Goal: Task Accomplishment & Management: Use online tool/utility

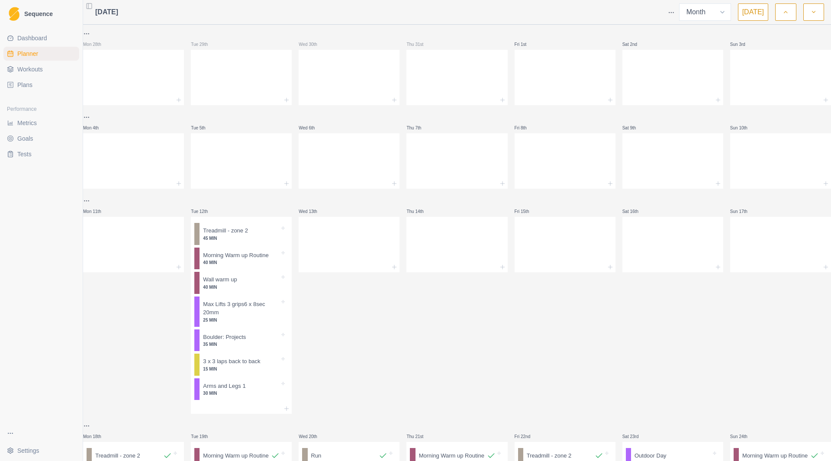
select select "month"
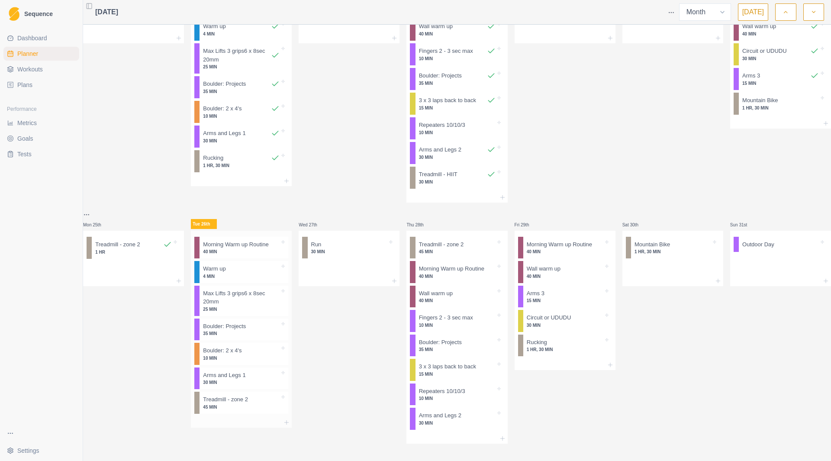
click at [239, 240] on p "Morning Warm up Routine" at bounding box center [235, 244] width 65 height 9
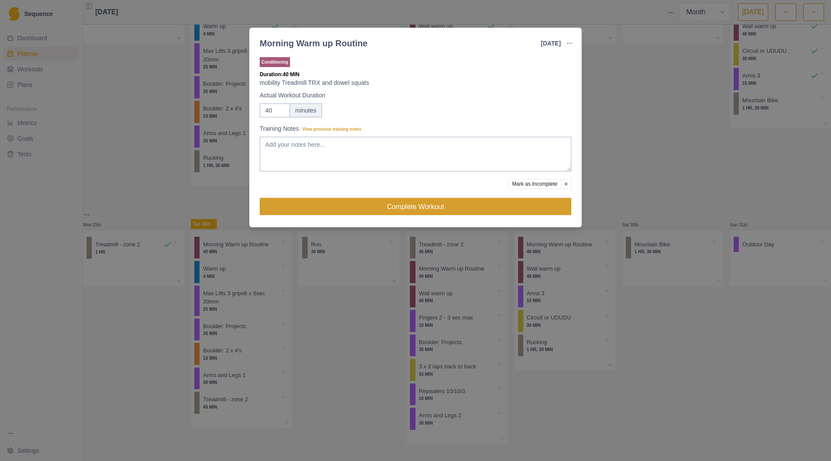
click at [393, 205] on button "Complete Workout" at bounding box center [416, 206] width 312 height 17
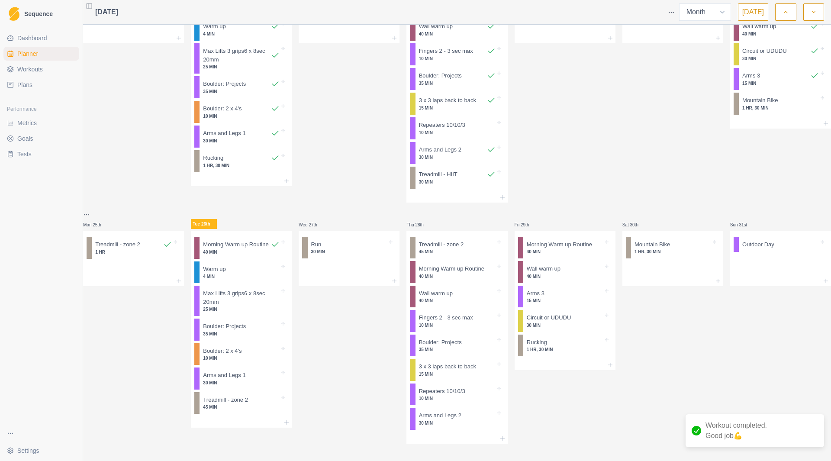
click at [234, 255] on div "Morning Warm up Routine 40 MIN Warm up 4 MIN Max Lifts 3 grips6 x 8sec 20mm 25 …" at bounding box center [241, 324] width 101 height 187
click at [238, 273] on p "4 MIN" at bounding box center [241, 276] width 77 height 6
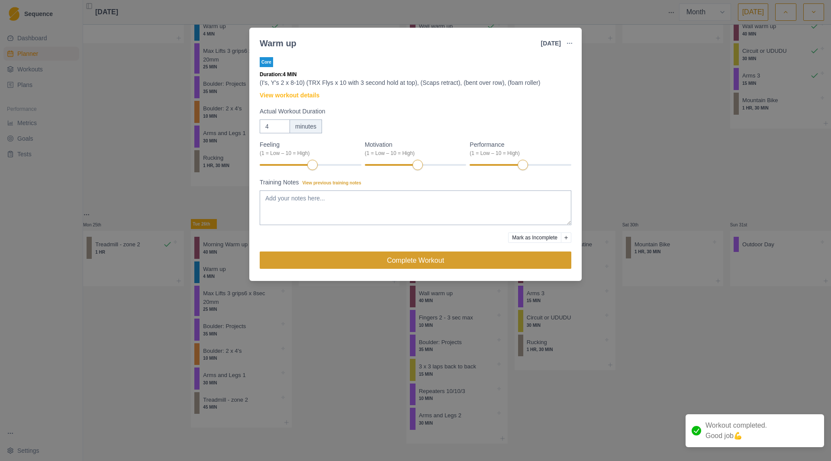
click at [376, 258] on button "Complete Workout" at bounding box center [416, 259] width 312 height 17
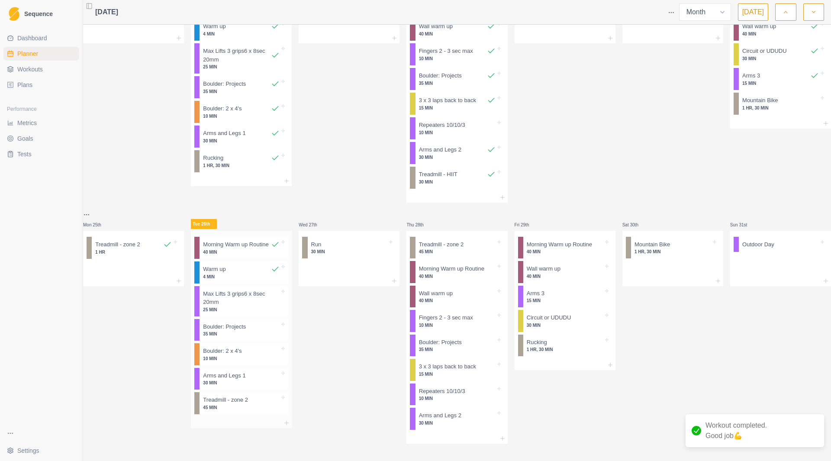
click at [235, 306] on p "25 MIN" at bounding box center [241, 309] width 77 height 6
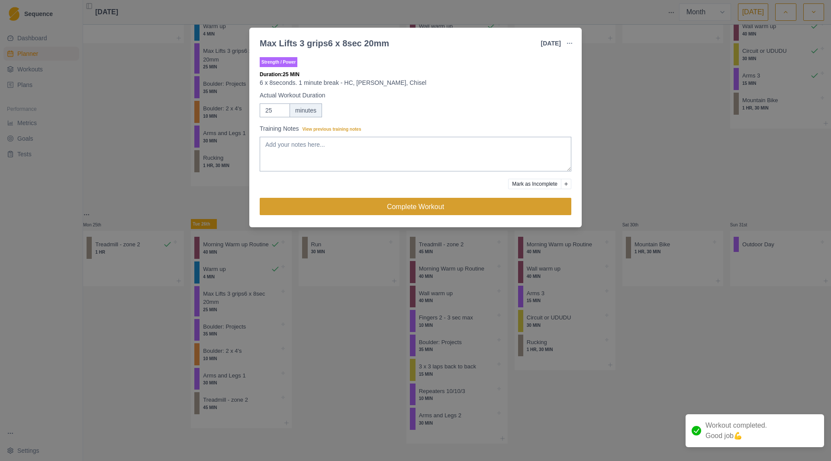
click at [356, 215] on button "Complete Workout" at bounding box center [416, 206] width 312 height 17
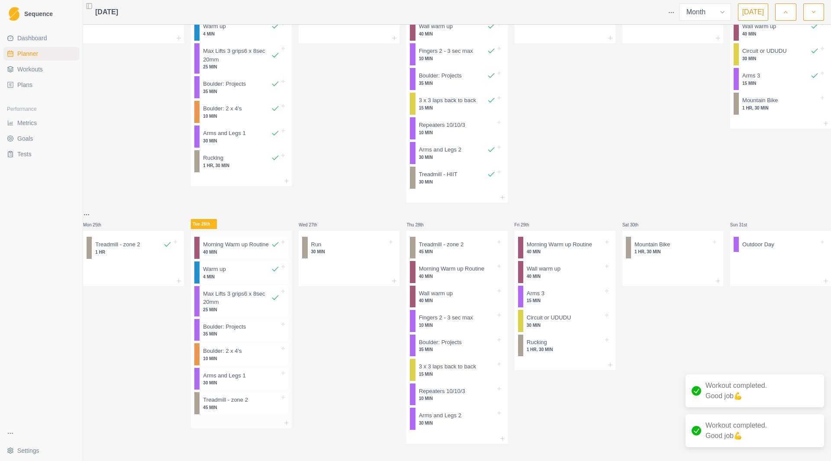
click at [256, 331] on p "35 MIN" at bounding box center [241, 334] width 77 height 6
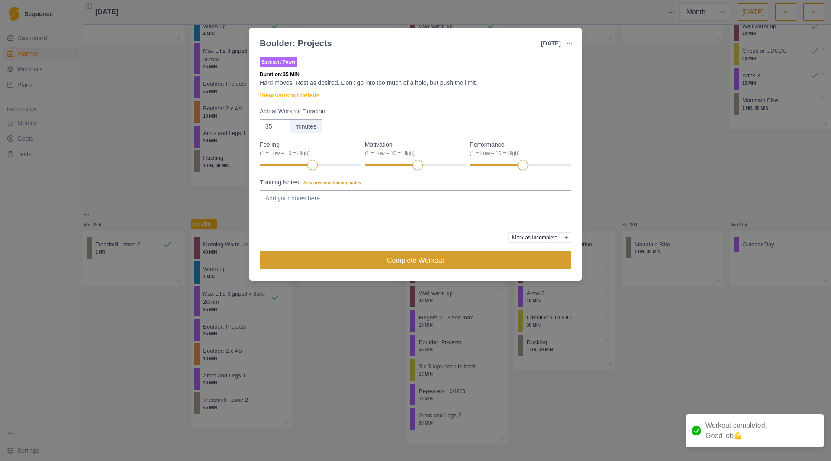
click at [385, 264] on button "Complete Workout" at bounding box center [416, 259] width 312 height 17
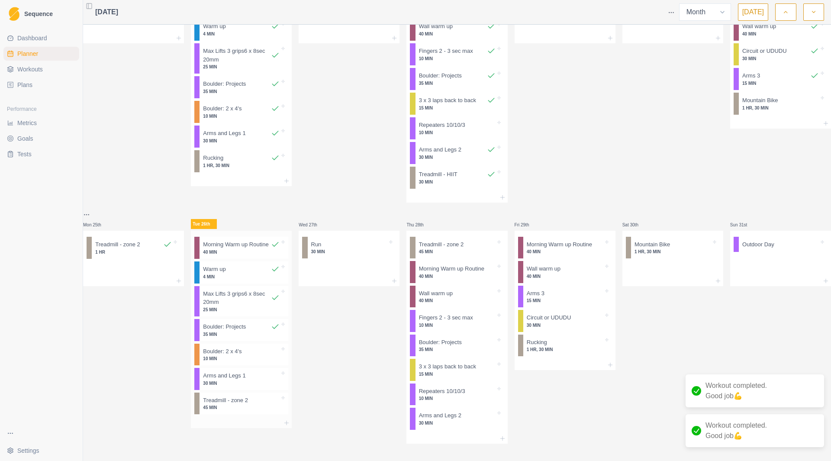
click at [276, 355] on p "10 MIN" at bounding box center [241, 358] width 77 height 6
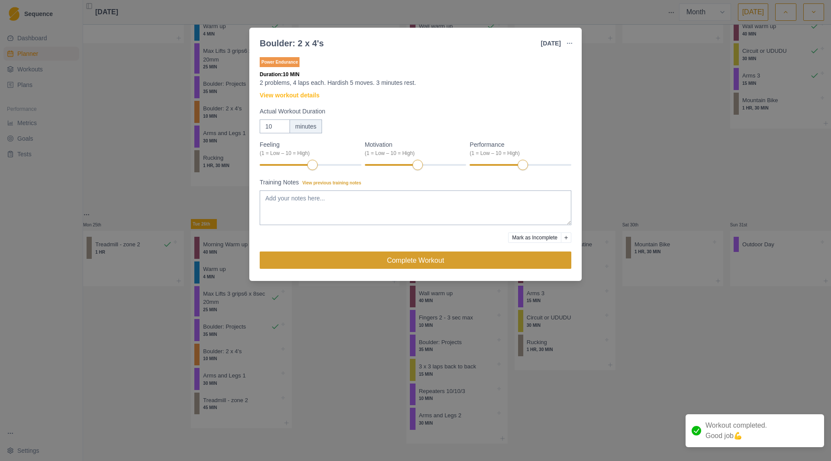
click at [379, 263] on button "Complete Workout" at bounding box center [416, 259] width 312 height 17
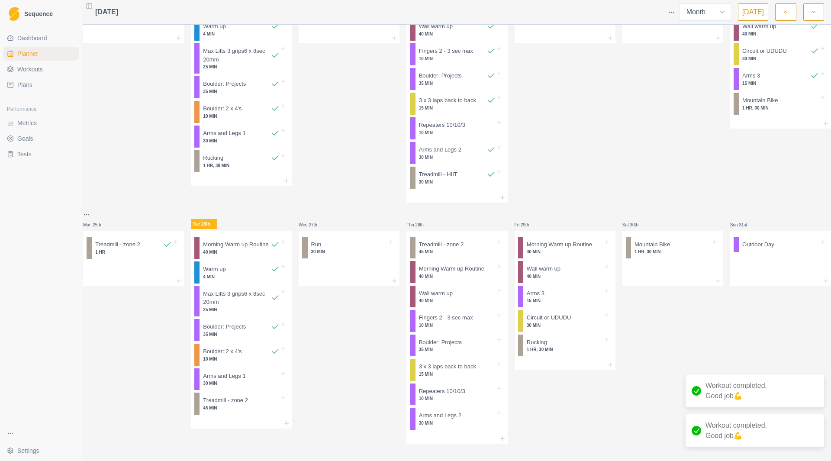
click at [255, 384] on p "30 MIN" at bounding box center [241, 383] width 77 height 6
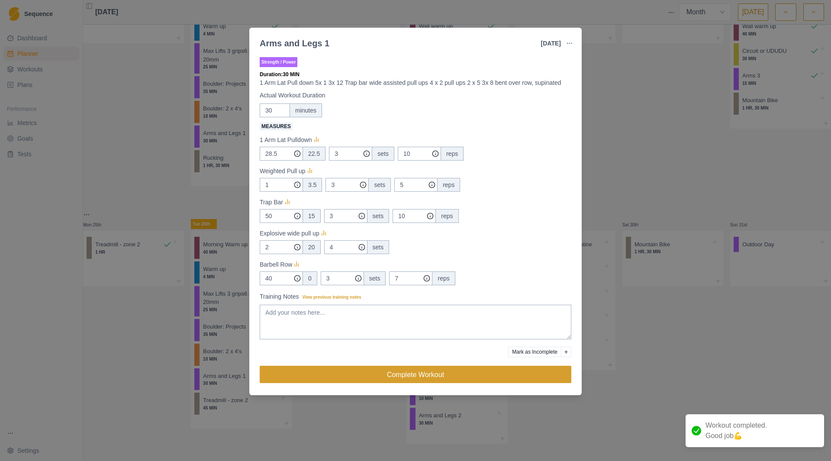
click at [328, 374] on button "Complete Workout" at bounding box center [416, 374] width 312 height 17
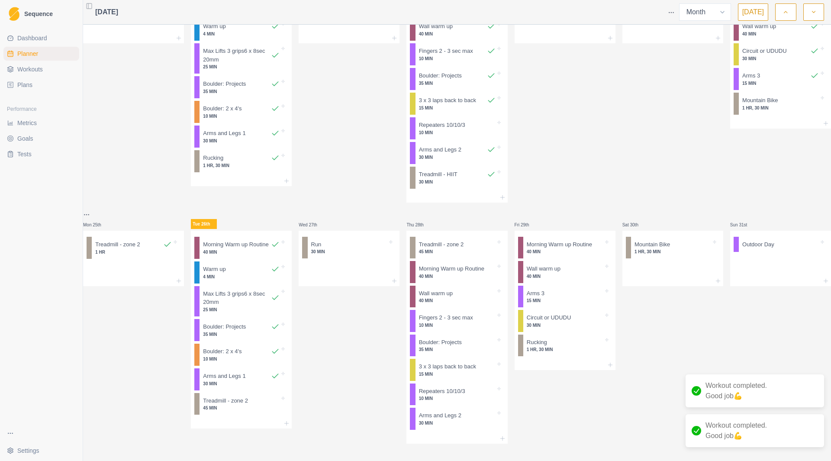
click at [230, 411] on p "45 MIN" at bounding box center [241, 408] width 77 height 6
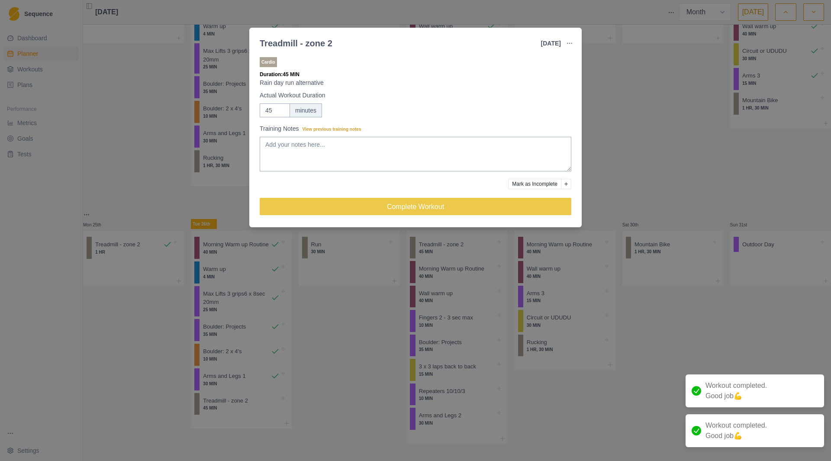
drag, startPoint x: 336, startPoint y: 399, endPoint x: 334, endPoint y: 393, distance: 5.4
click at [334, 399] on div "Treadmill - zone 2 [DATE] Link To Goal View Workout Metrics Edit Original Worko…" at bounding box center [415, 230] width 831 height 461
